Goal: Task Accomplishment & Management: Manage account settings

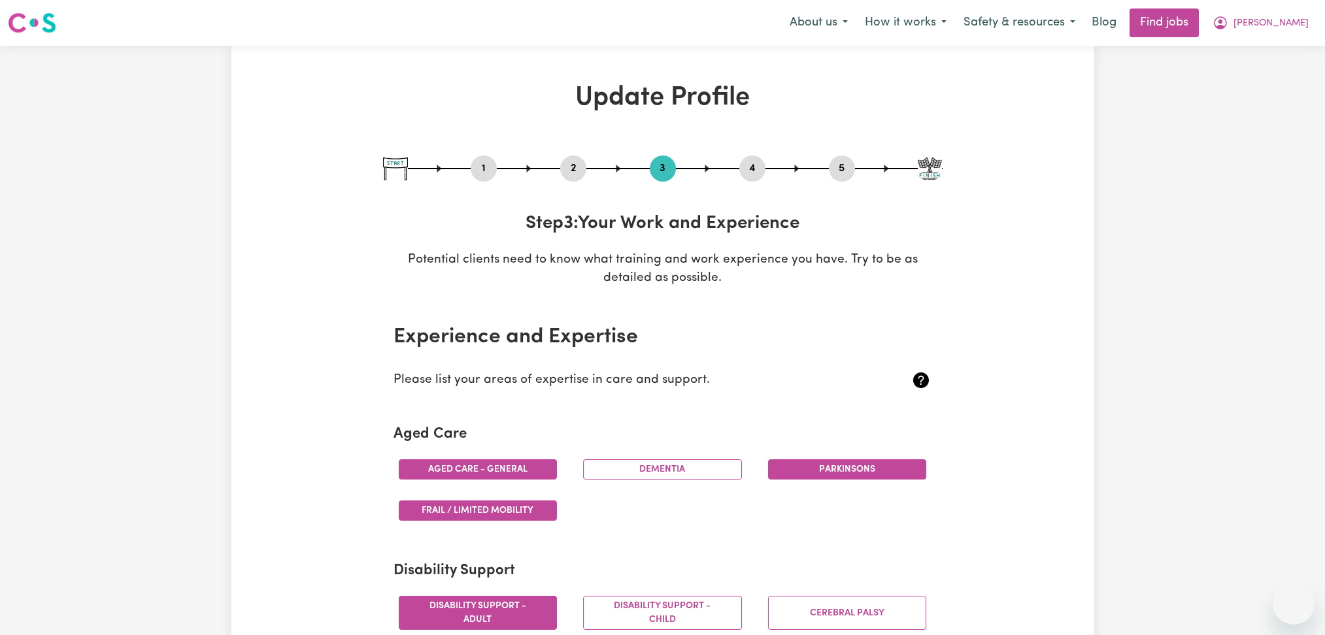
select select "Certificate III (Individual Support)"
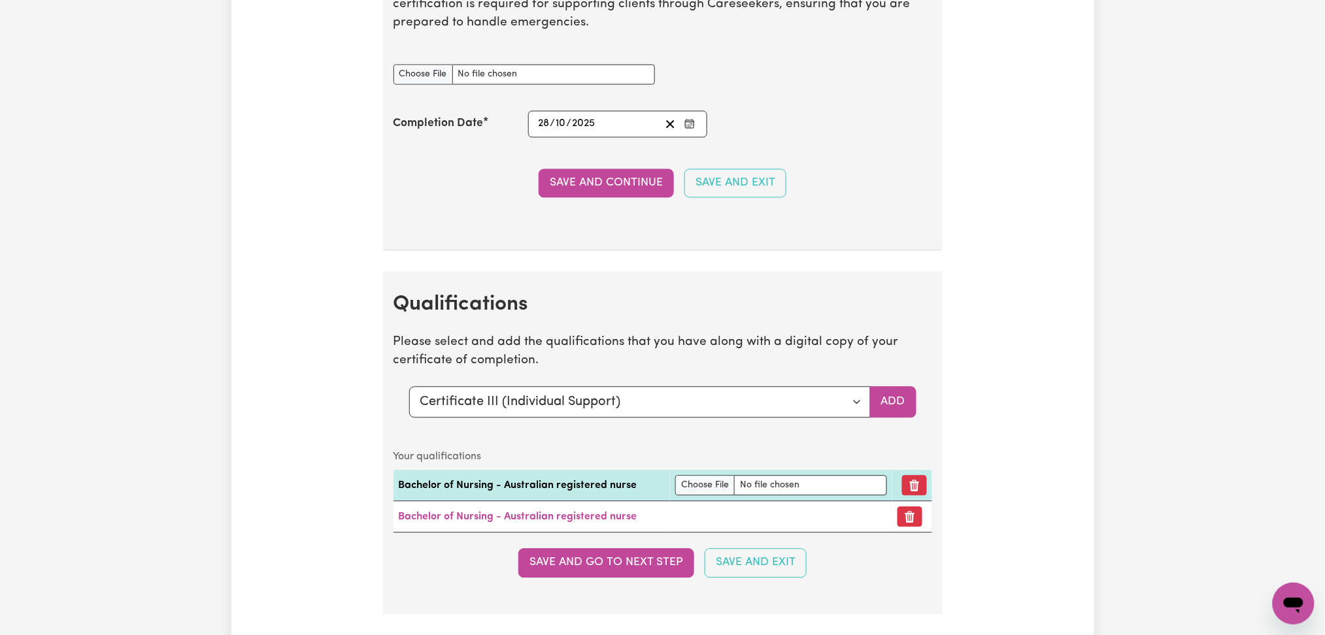
scroll to position [2178, 0]
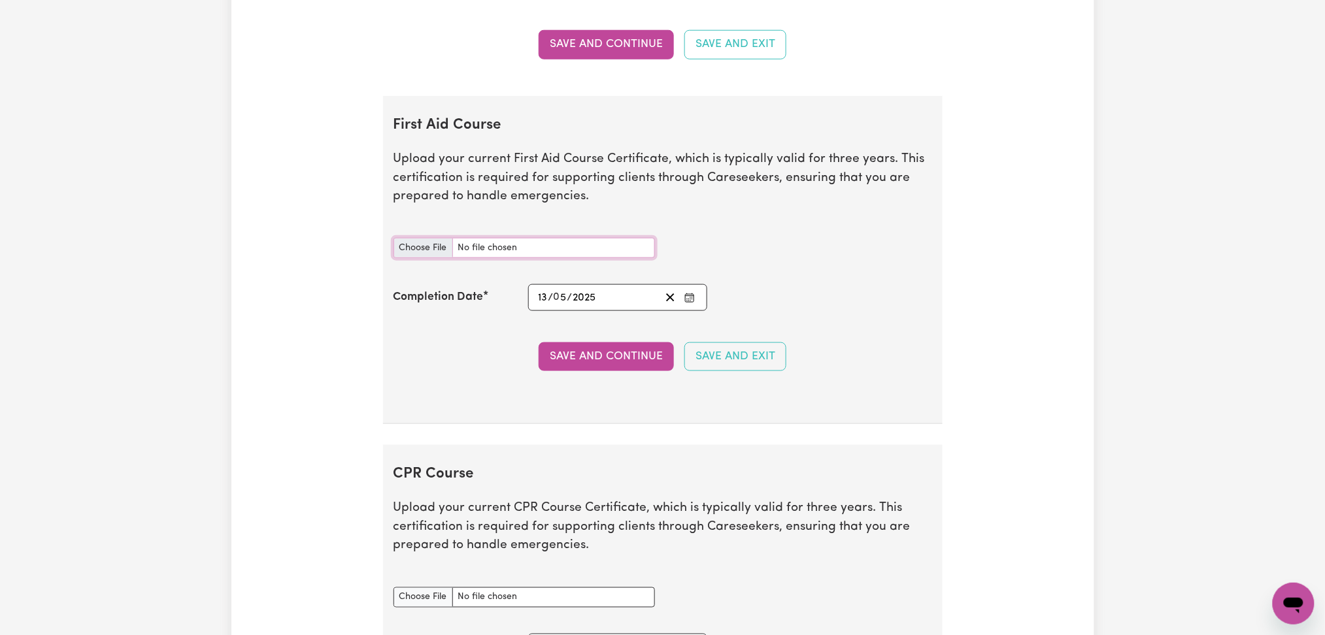
click at [420, 257] on input "First Aid Course document" at bounding box center [523, 248] width 261 height 20
type input "C:\fakepath\[PERSON_NAME] [MEDICAL_DATA] 28102024.png"
click at [670, 303] on icon "Clear date" at bounding box center [670, 297] width 12 height 12
click at [682, 301] on button "Enter the Completion Date of your First Aid Course" at bounding box center [689, 298] width 18 height 18
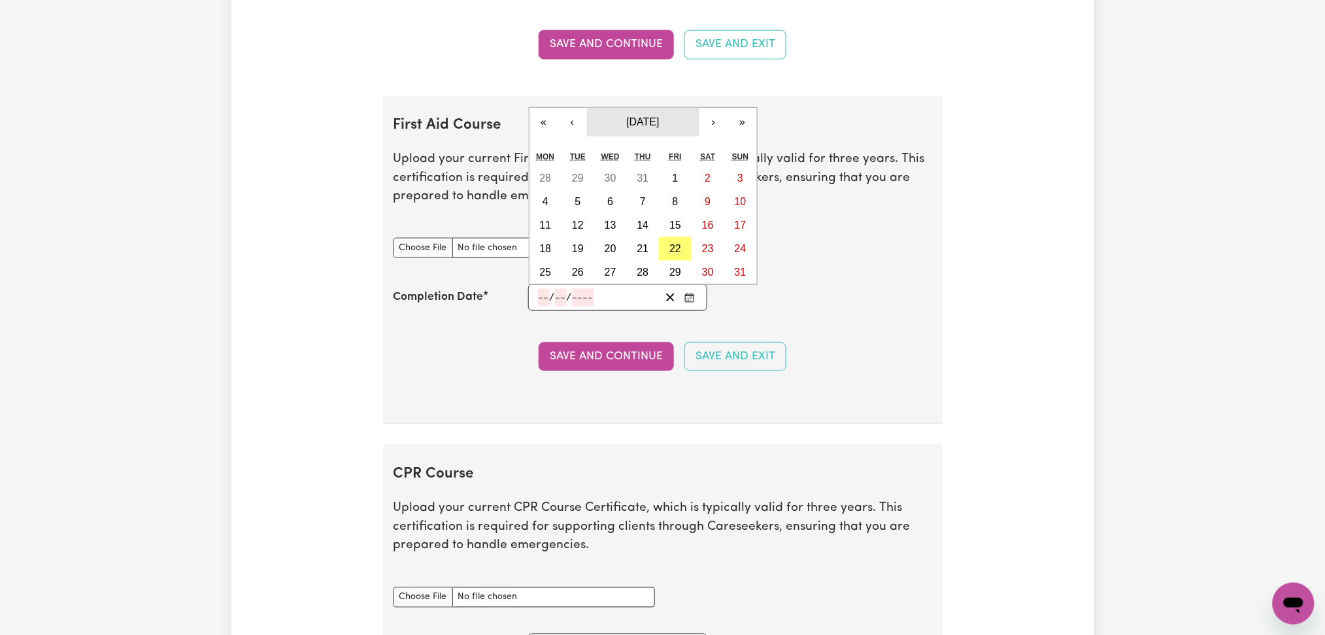
click at [657, 135] on button "[DATE]" at bounding box center [643, 122] width 112 height 29
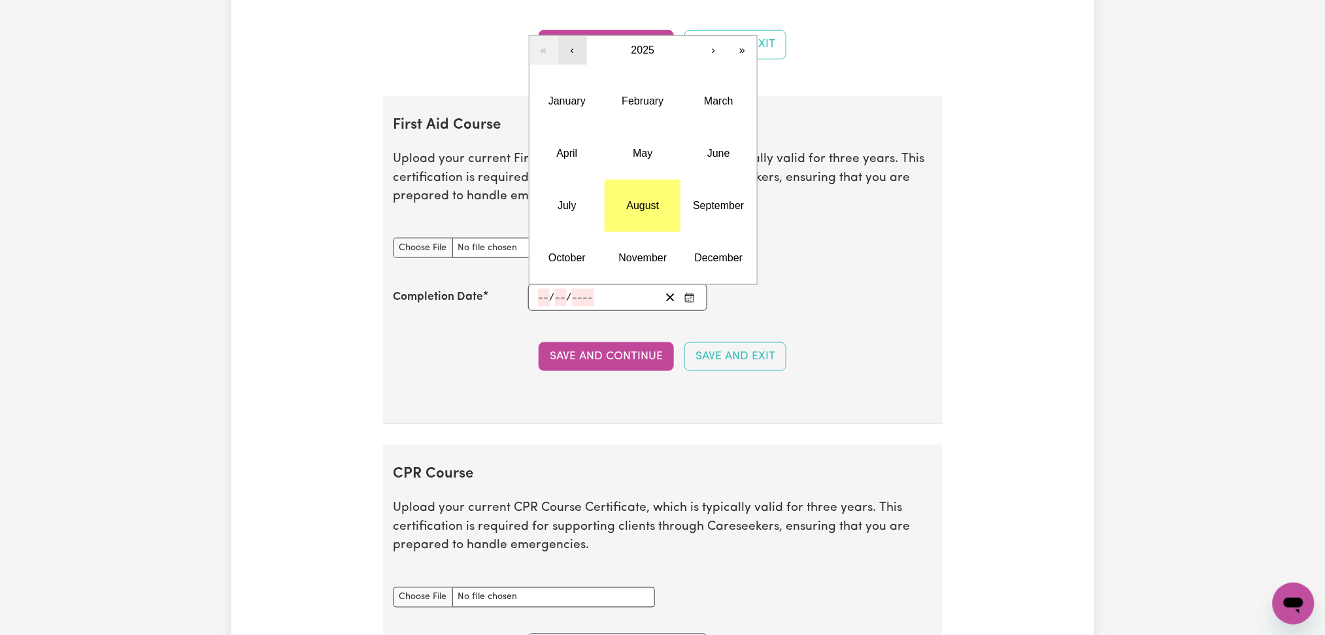
click at [581, 52] on button "‹" at bounding box center [572, 50] width 29 height 29
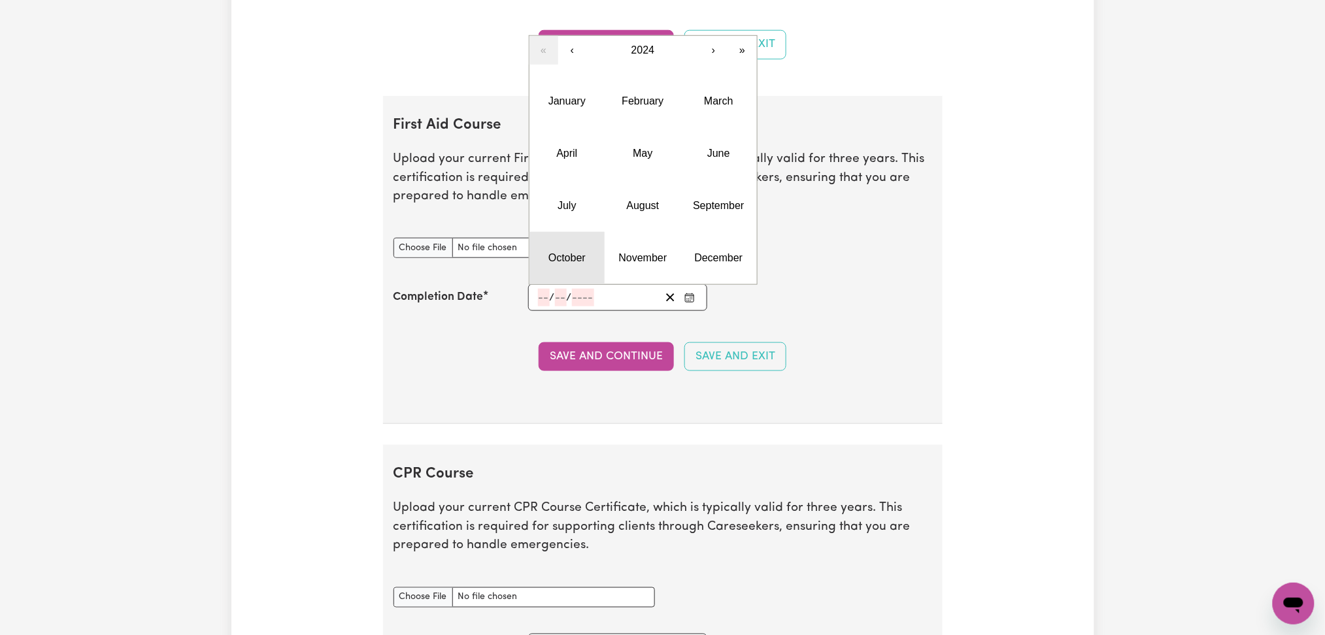
click at [579, 259] on abbr "October" at bounding box center [566, 257] width 37 height 11
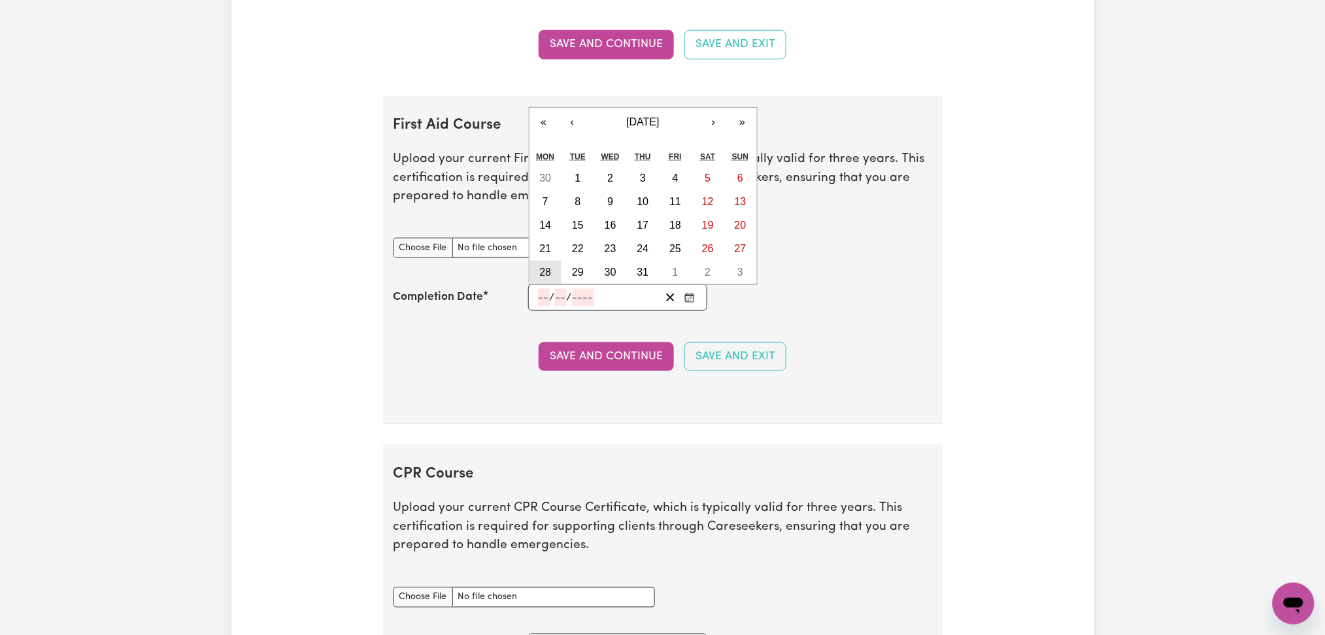
click at [557, 272] on button "28" at bounding box center [545, 273] width 33 height 24
type input "[DATE]"
type input "28"
type input "10"
type input "2024"
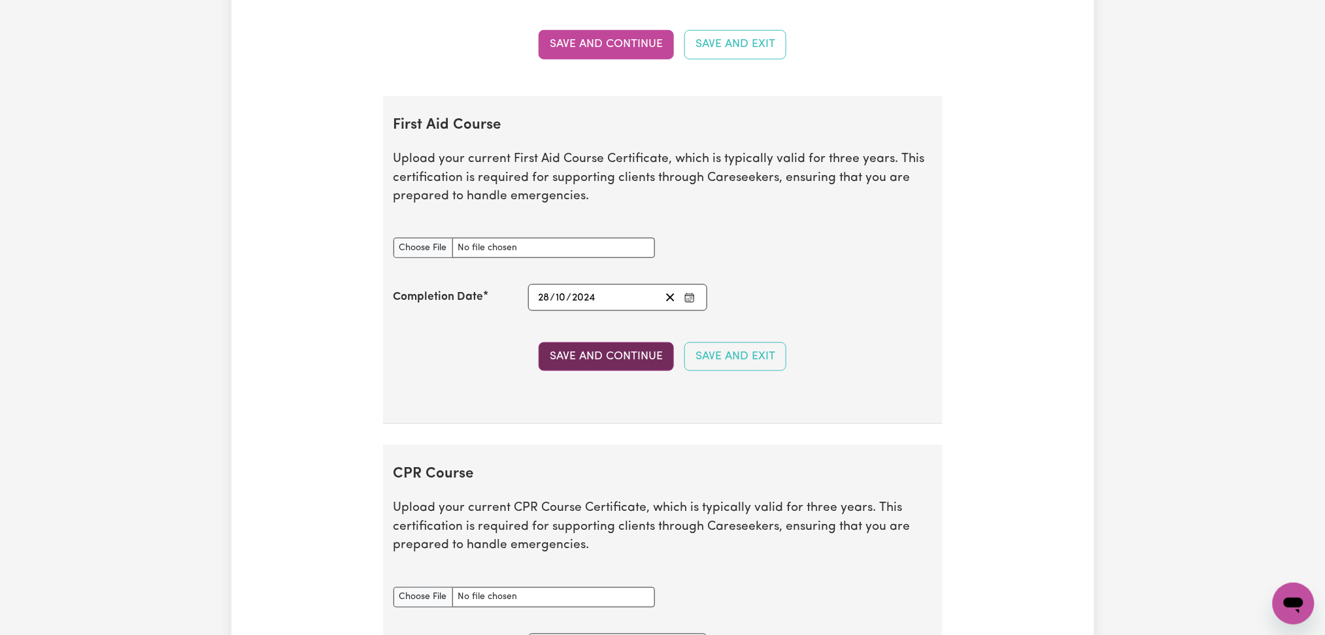
click at [580, 365] on button "Save and Continue" at bounding box center [606, 356] width 135 height 29
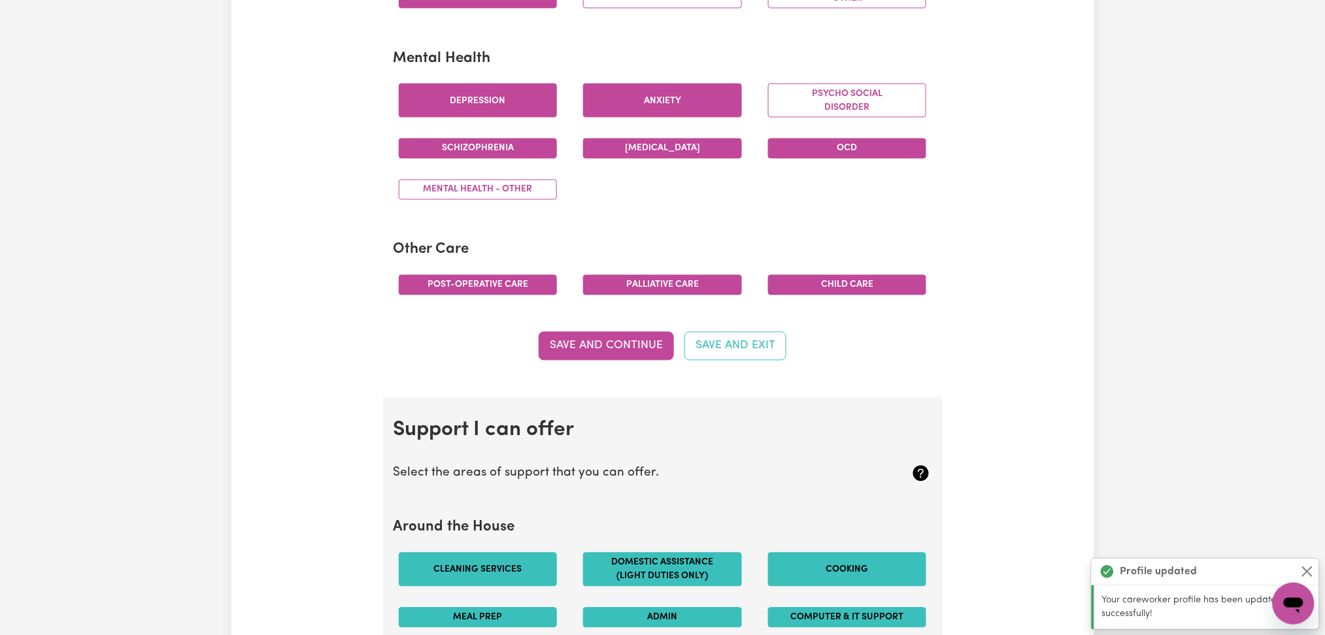
scroll to position [0, 0]
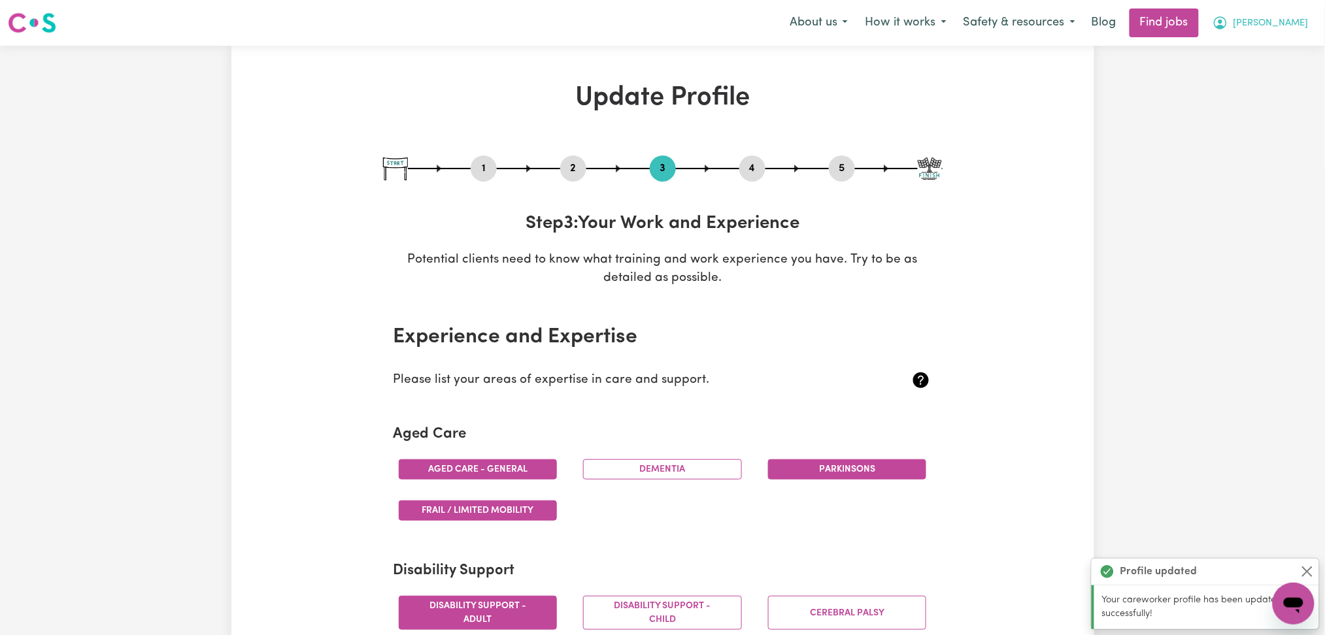
click at [1297, 27] on span "[PERSON_NAME]" at bounding box center [1270, 23] width 75 height 14
click at [1261, 76] on link "My Dashboard" at bounding box center [1264, 75] width 103 height 25
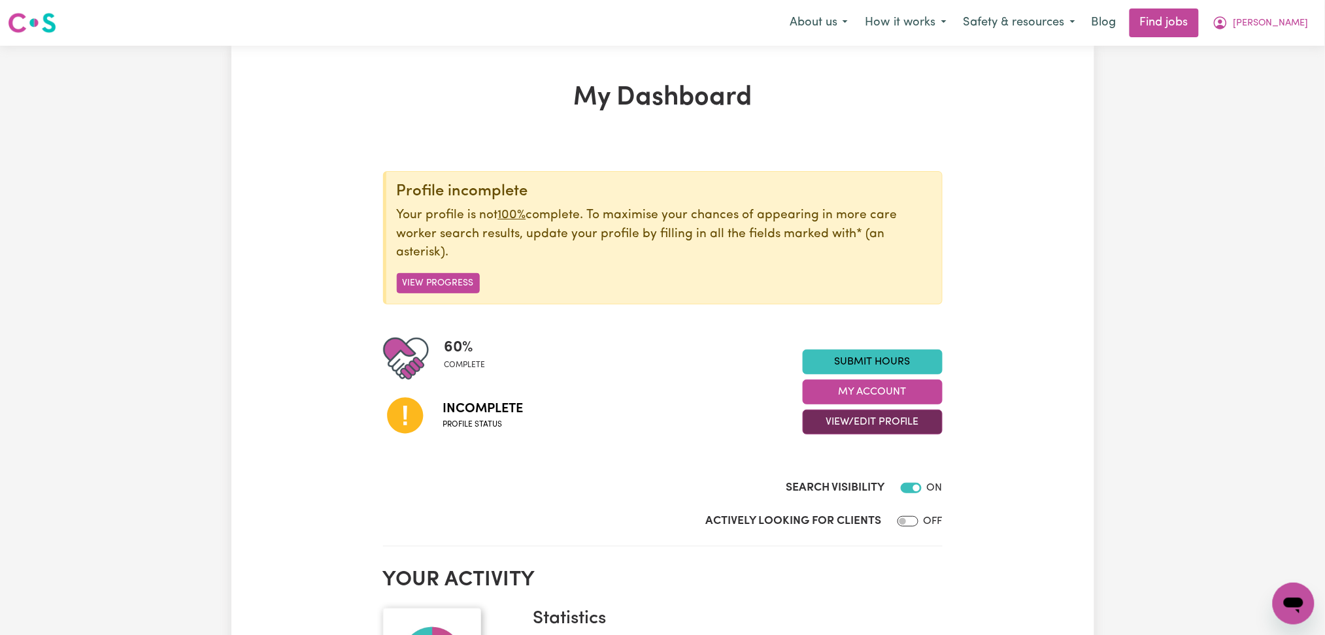
click at [859, 413] on button "View/Edit Profile" at bounding box center [873, 422] width 140 height 25
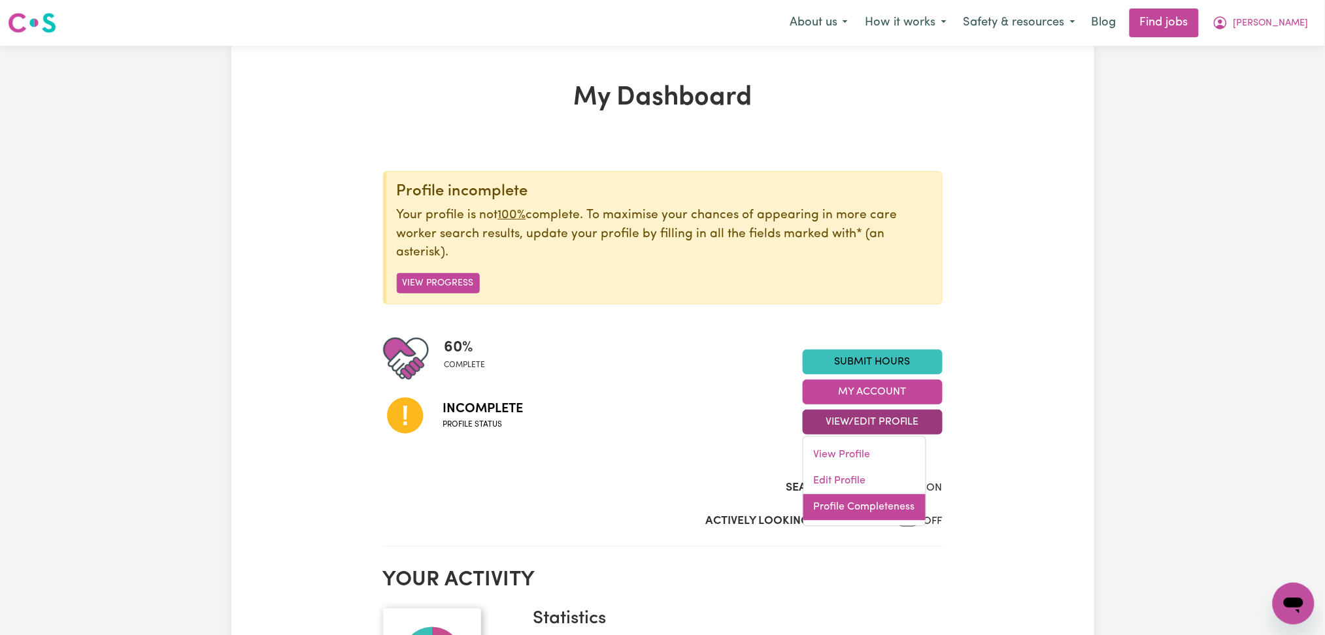
click at [833, 506] on link "Profile Completeness" at bounding box center [864, 508] width 122 height 26
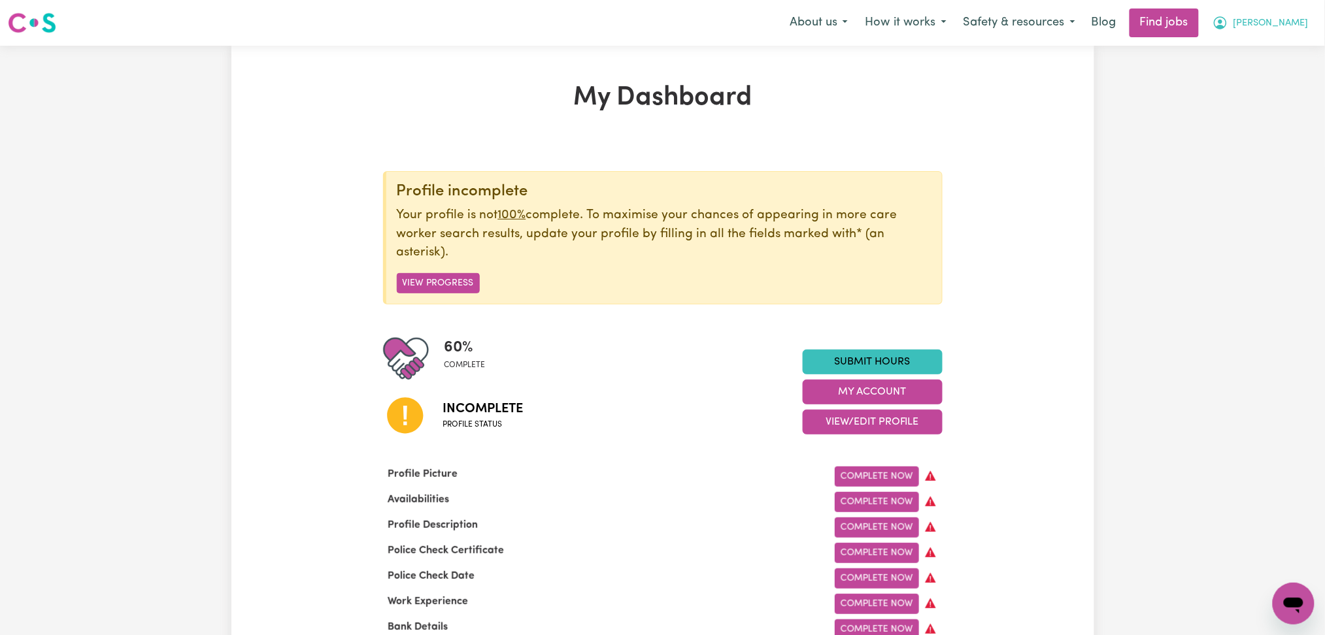
click at [1283, 14] on button "[PERSON_NAME]" at bounding box center [1260, 22] width 113 height 27
click at [1255, 107] on link "Logout" at bounding box center [1264, 100] width 103 height 25
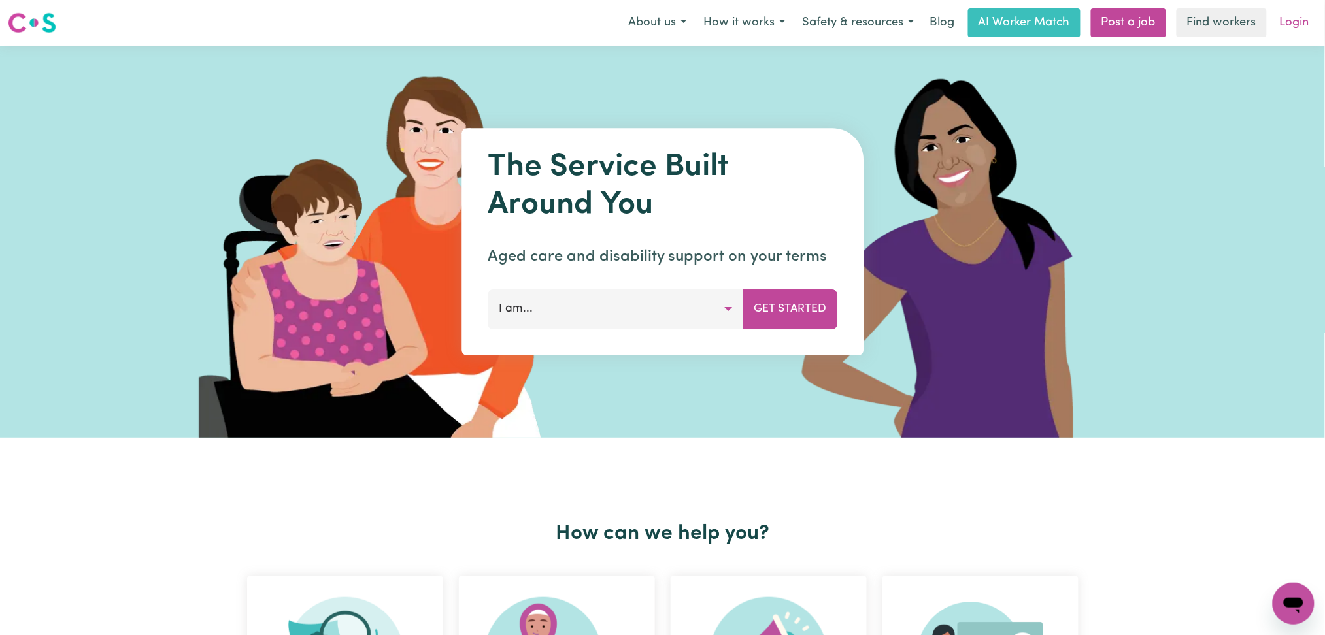
click at [1276, 27] on link "Login" at bounding box center [1294, 22] width 45 height 29
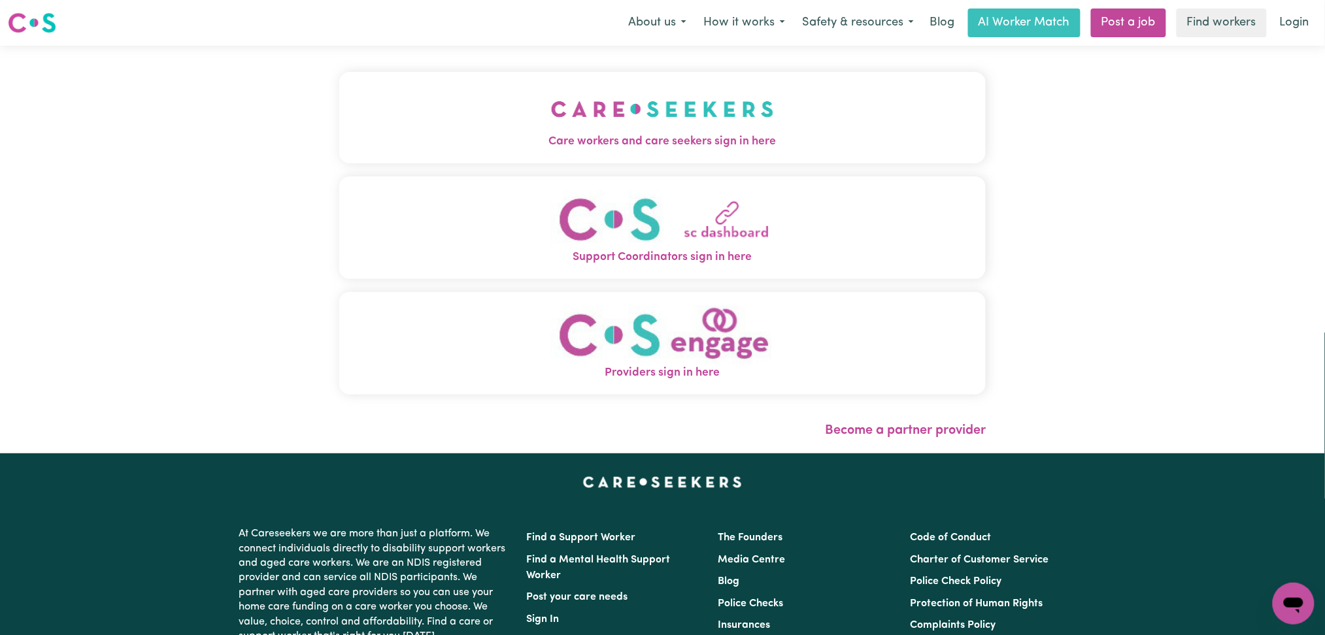
click at [776, 111] on button "Care workers and care seekers sign in here" at bounding box center [662, 117] width 647 height 91
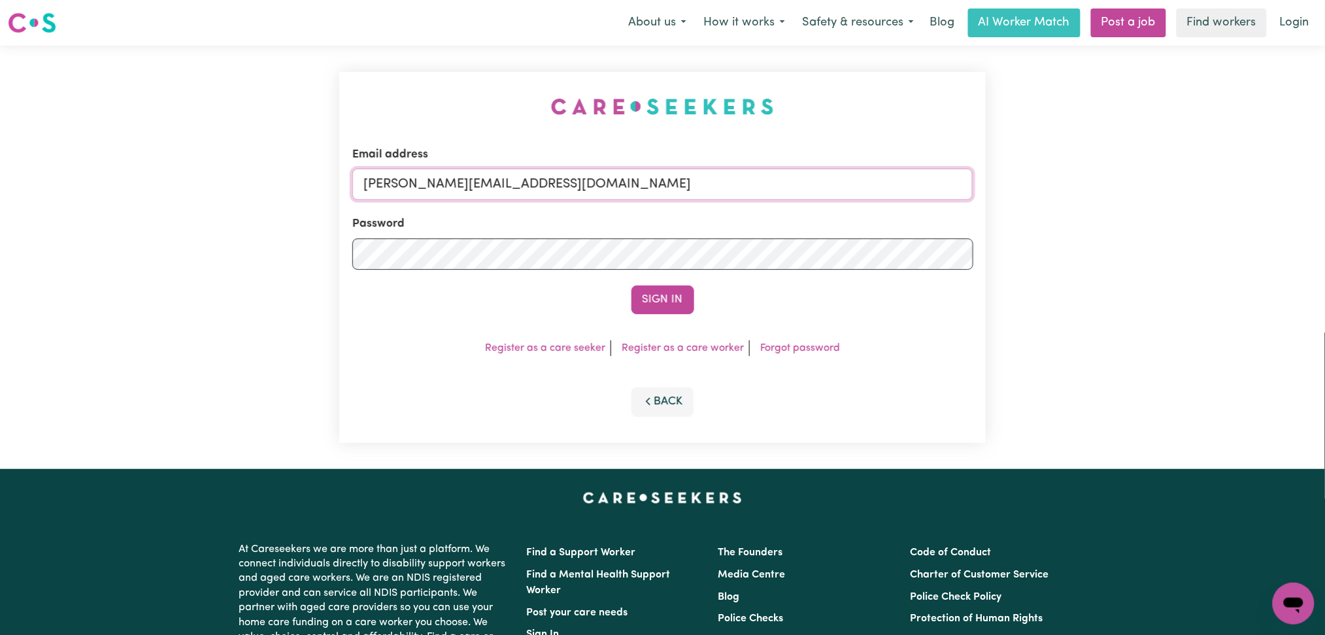
click at [625, 189] on input "[PERSON_NAME][EMAIL_ADDRESS][DOMAIN_NAME]" at bounding box center [662, 184] width 621 height 31
drag, startPoint x: 431, startPoint y: 178, endPoint x: 856, endPoint y: 178, distance: 424.8
click at [856, 178] on input "Superuser~[EMAIL_ADDRESS][DOMAIN_NAME]" at bounding box center [662, 184] width 621 height 31
paste input "[PERSON_NAME][EMAIL_ADDRESS]"
type input "Superuser~[PERSON_NAME][EMAIL_ADDRESS][DOMAIN_NAME]"
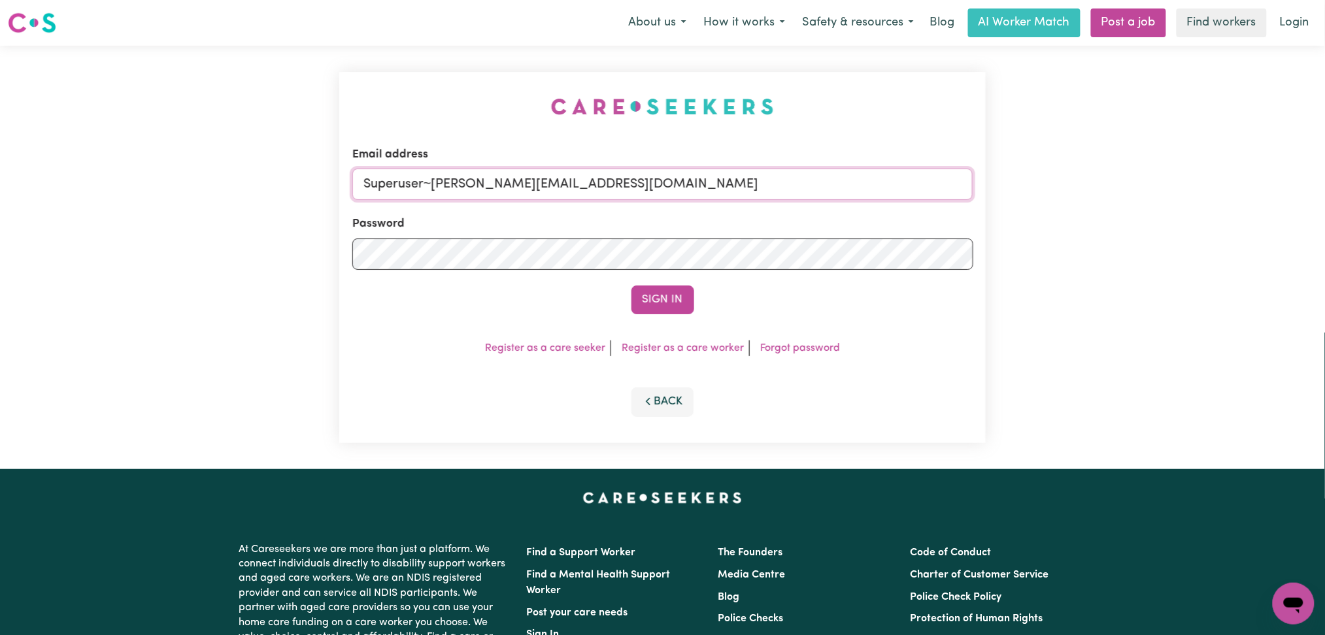
click at [631, 286] on button "Sign In" at bounding box center [662, 300] width 63 height 29
